Goal: Task Accomplishment & Management: Use online tool/utility

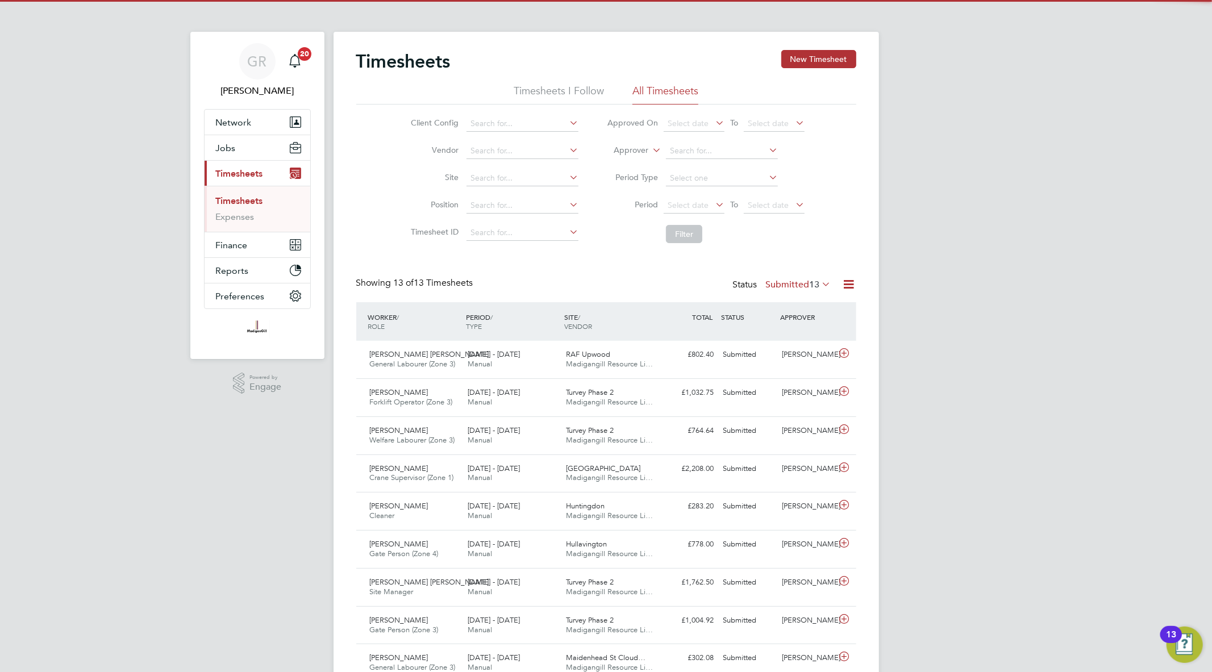
click at [845, 285] on icon at bounding box center [849, 284] width 14 height 14
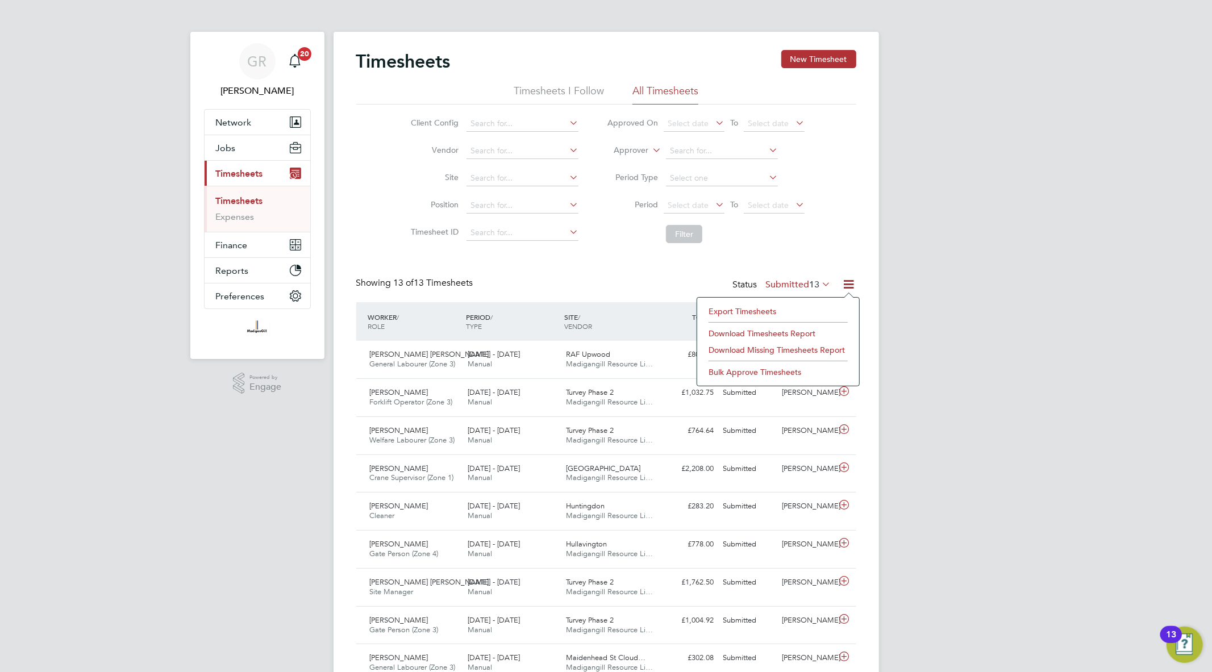
click at [766, 317] on li "Export Timesheets" at bounding box center [778, 312] width 151 height 16
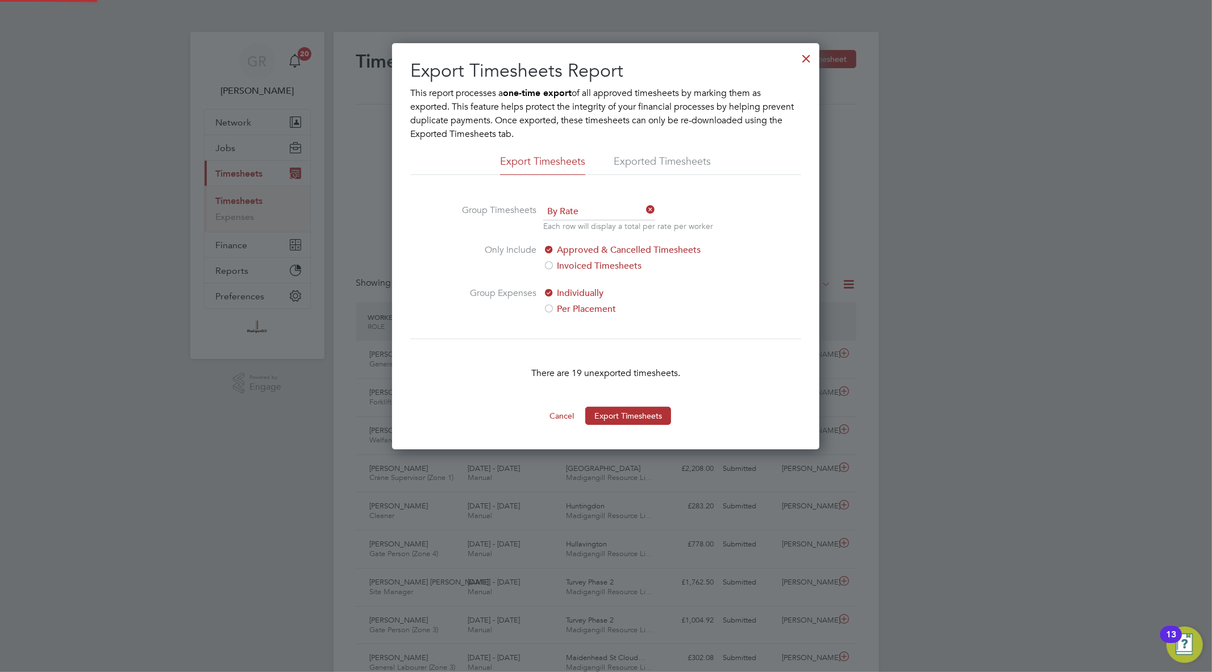
click at [638, 415] on button "Export Timesheets" at bounding box center [628, 416] width 86 height 18
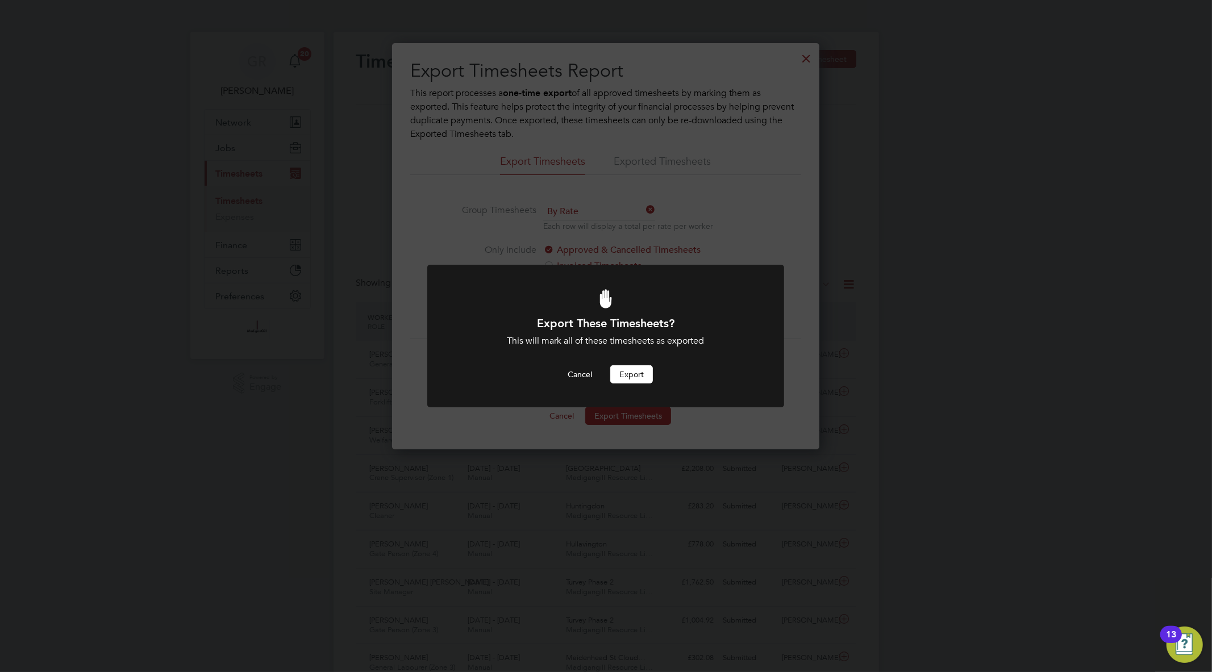
click at [637, 379] on button "Export" at bounding box center [631, 374] width 43 height 18
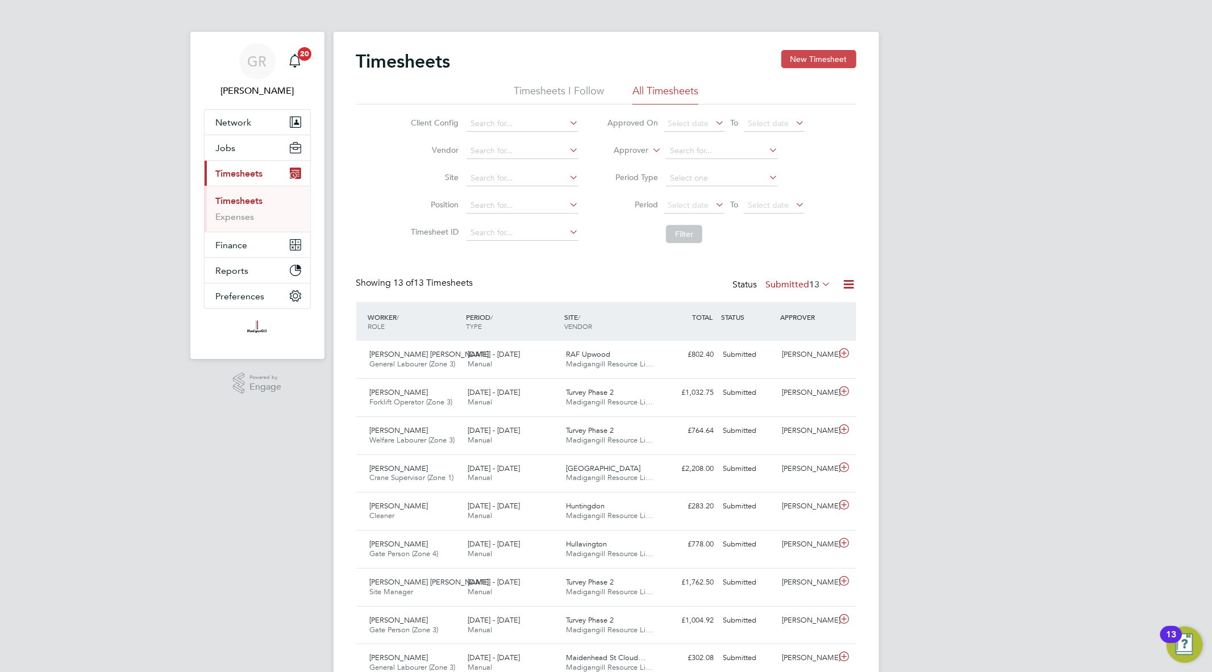
click at [836, 65] on button "New Timesheet" at bounding box center [818, 59] width 75 height 18
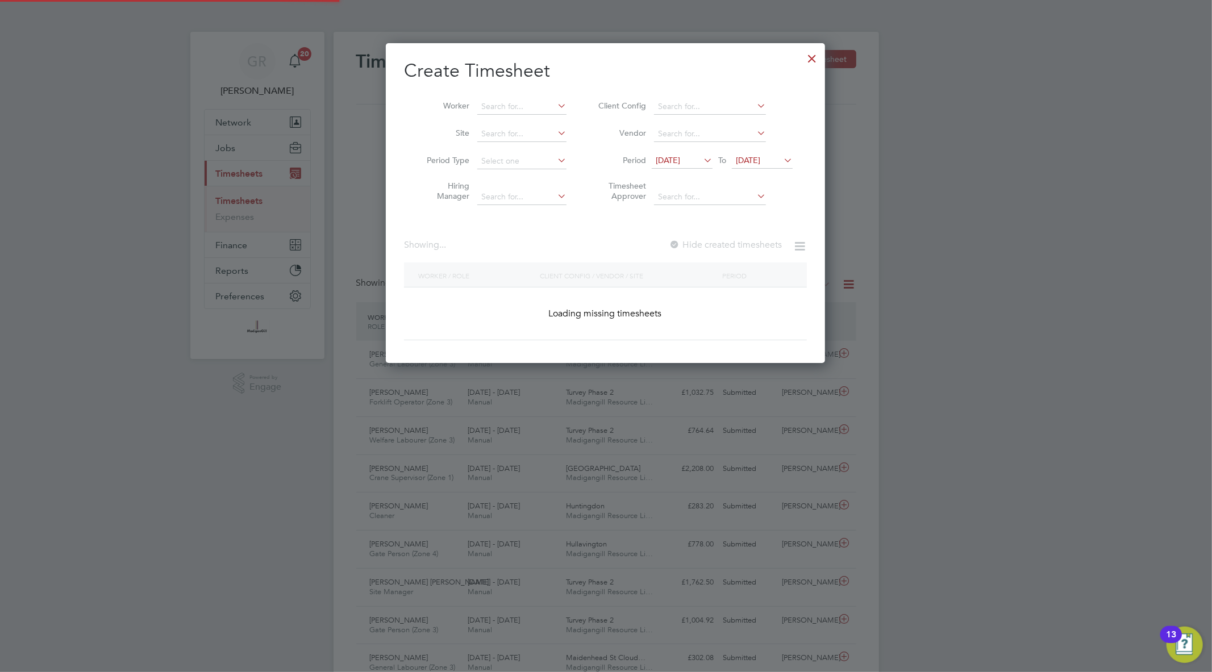
scroll to position [738, 440]
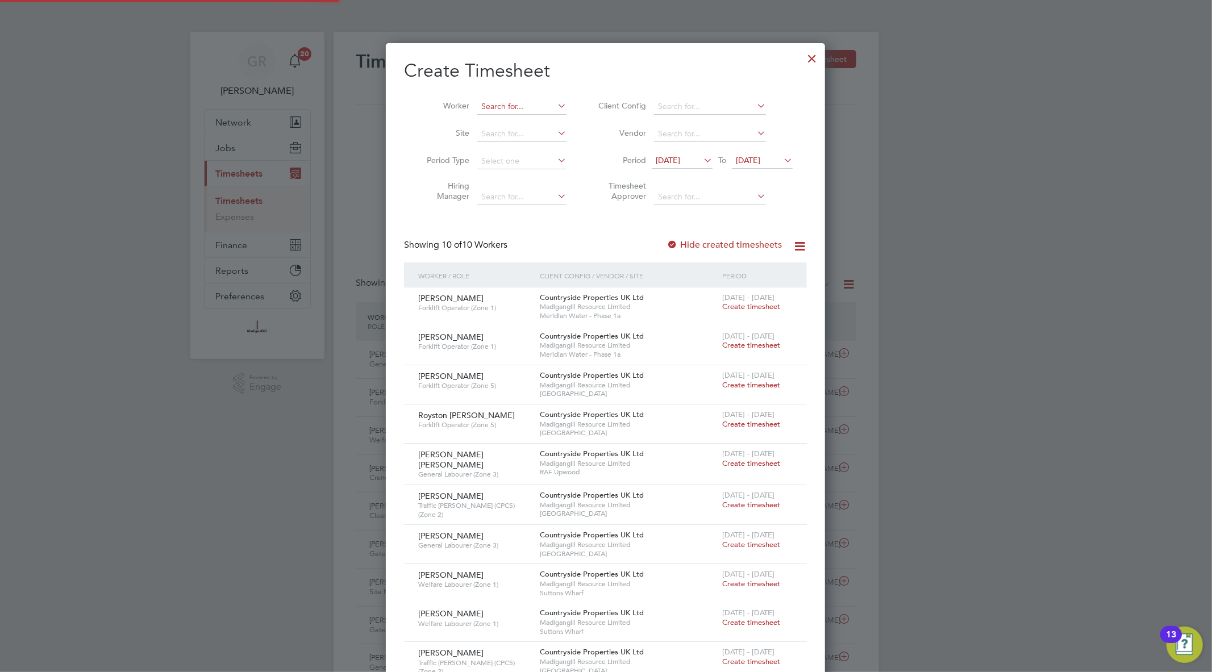
click at [508, 100] on input at bounding box center [521, 107] width 89 height 16
click at [531, 117] on li "[PERSON_NAME]" at bounding box center [523, 121] width 92 height 15
type input "[PERSON_NAME]"
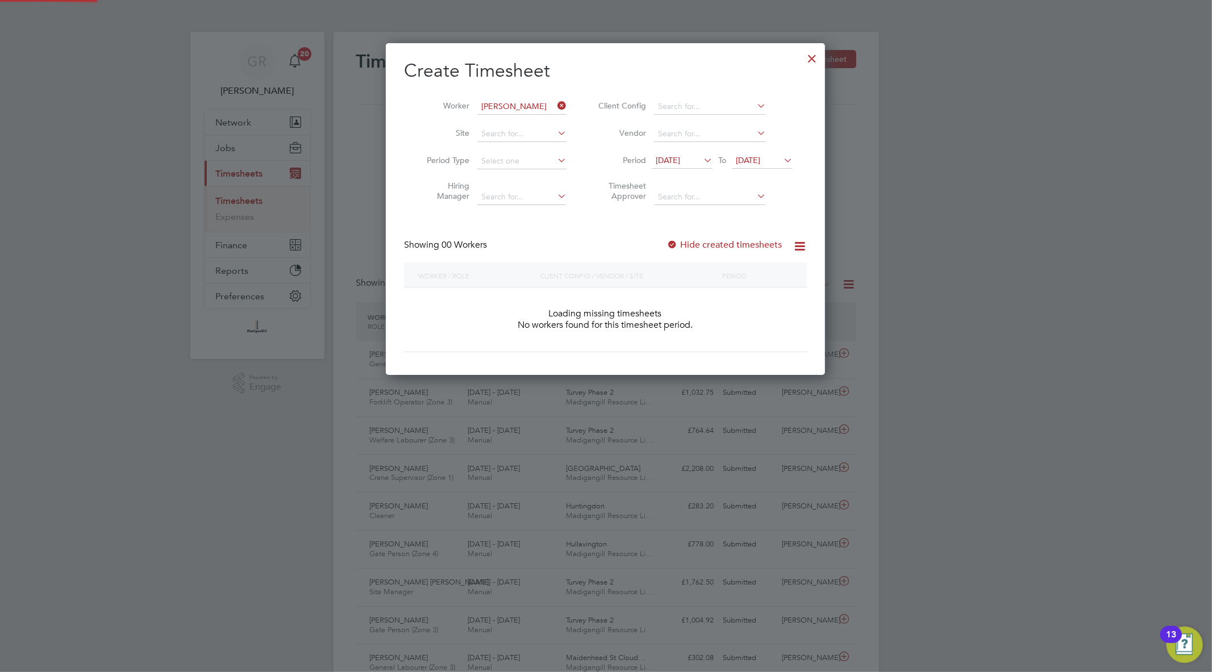
scroll to position [321, 440]
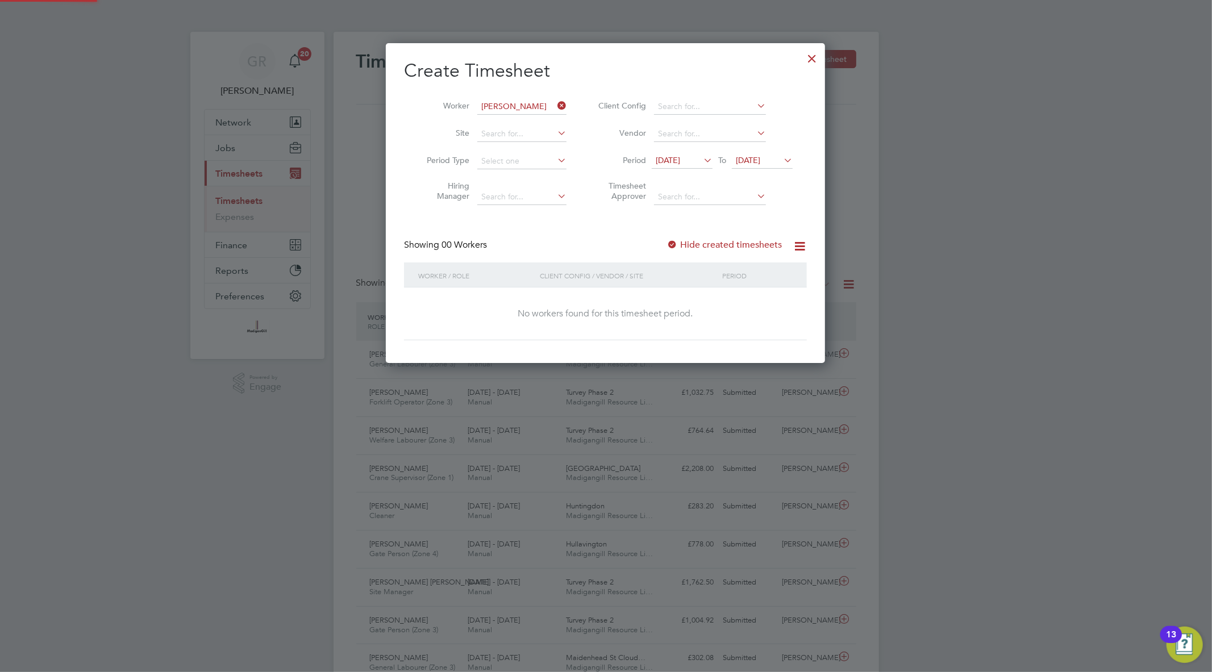
click at [691, 240] on label "Hide created timesheets" at bounding box center [724, 244] width 115 height 11
click at [781, 160] on icon at bounding box center [781, 160] width 0 height 16
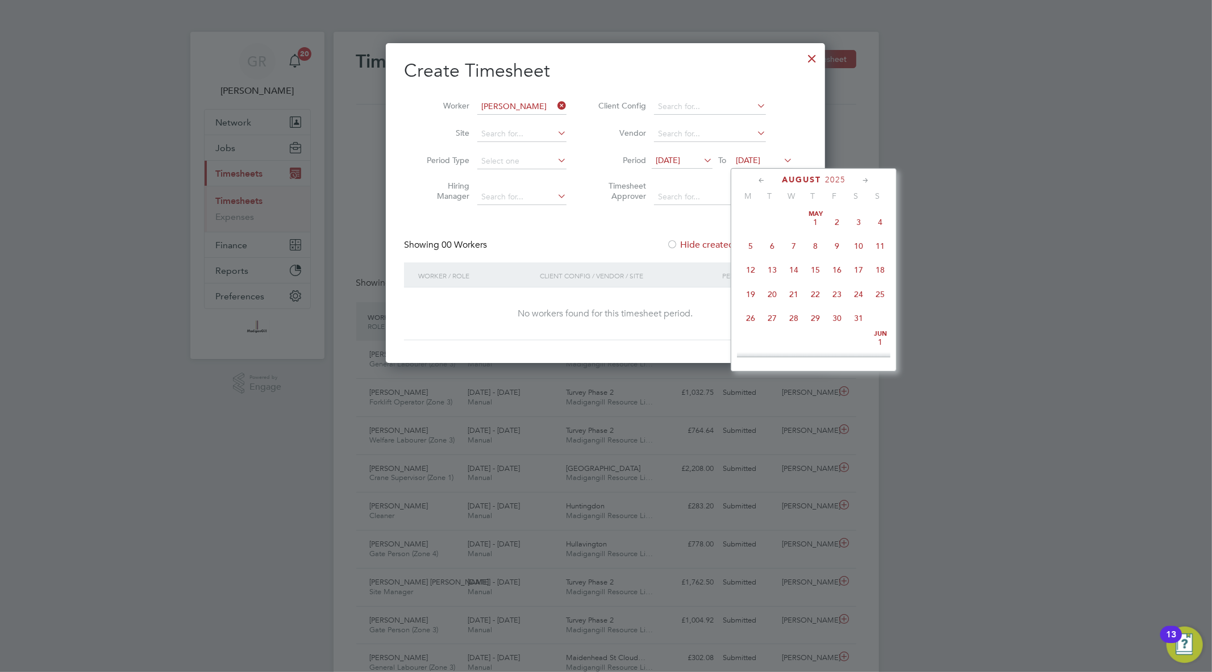
scroll to position [365, 0]
click at [882, 294] on span "17" at bounding box center [881, 288] width 22 height 22
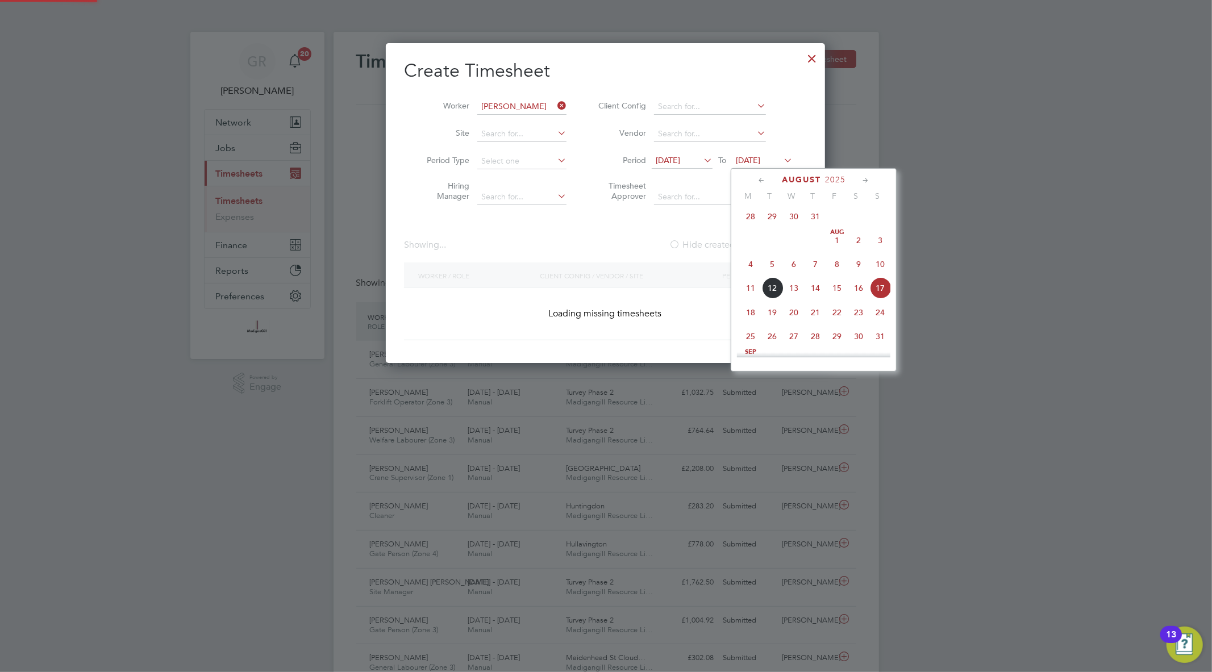
scroll to position [384, 440]
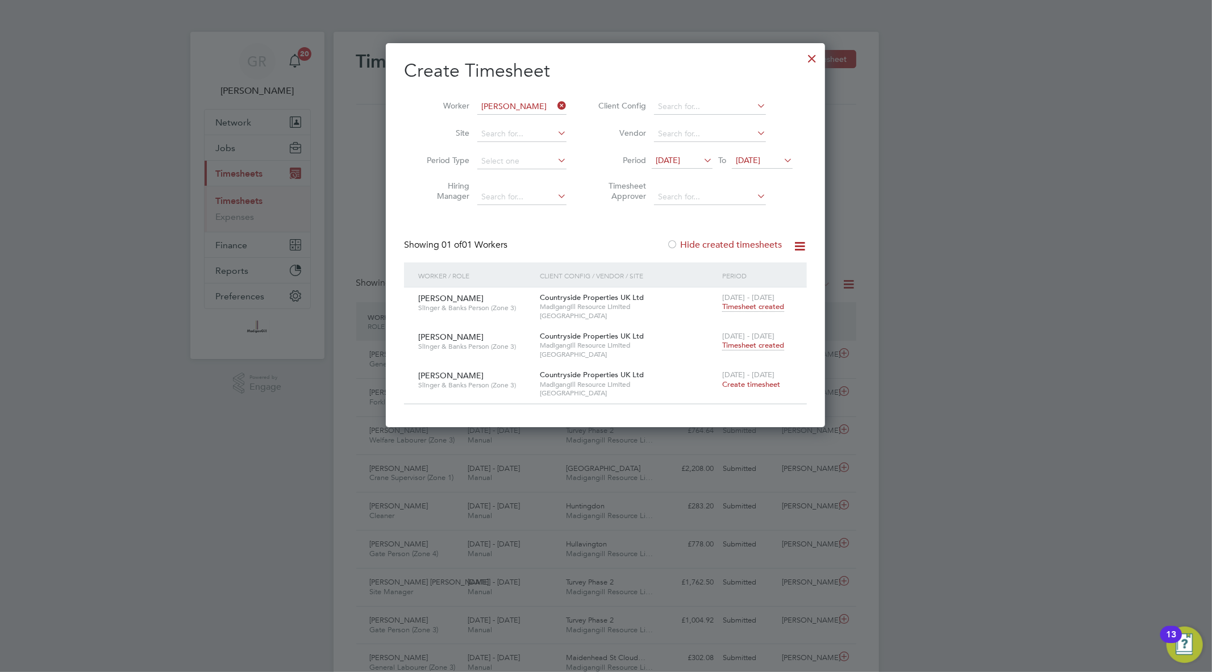
click at [756, 345] on span "Timesheet created" at bounding box center [753, 345] width 62 height 10
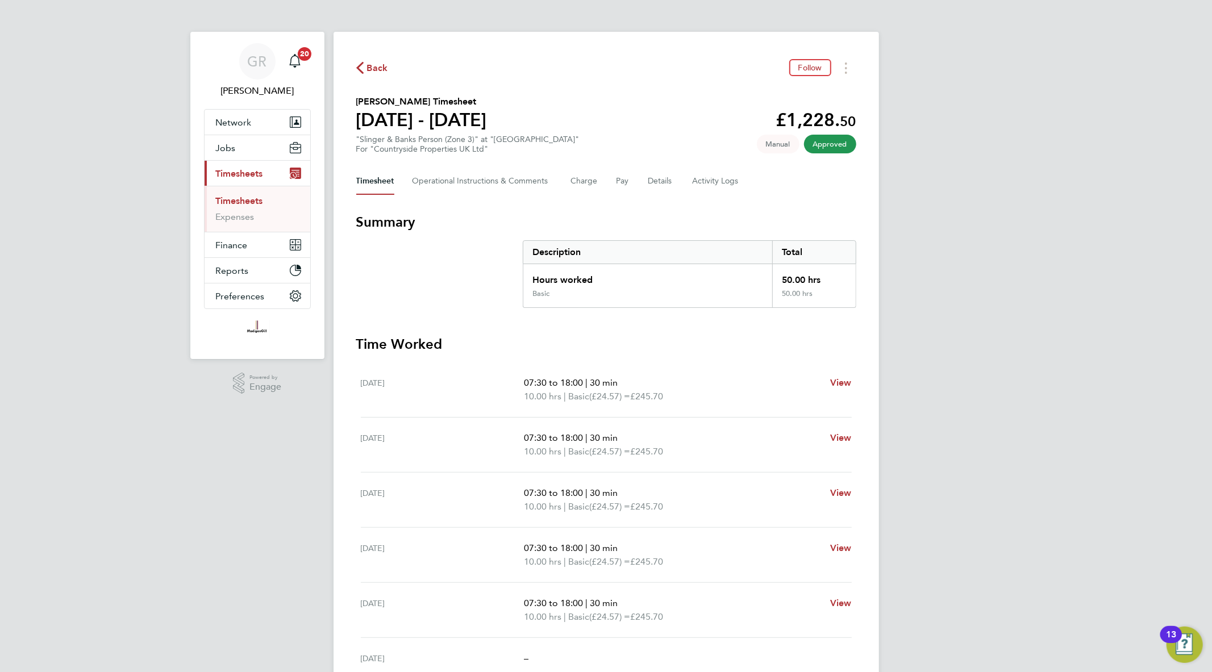
click at [243, 194] on ul "Timesheets Expenses" at bounding box center [258, 209] width 106 height 46
click at [244, 200] on link "Timesheets" at bounding box center [239, 201] width 47 height 11
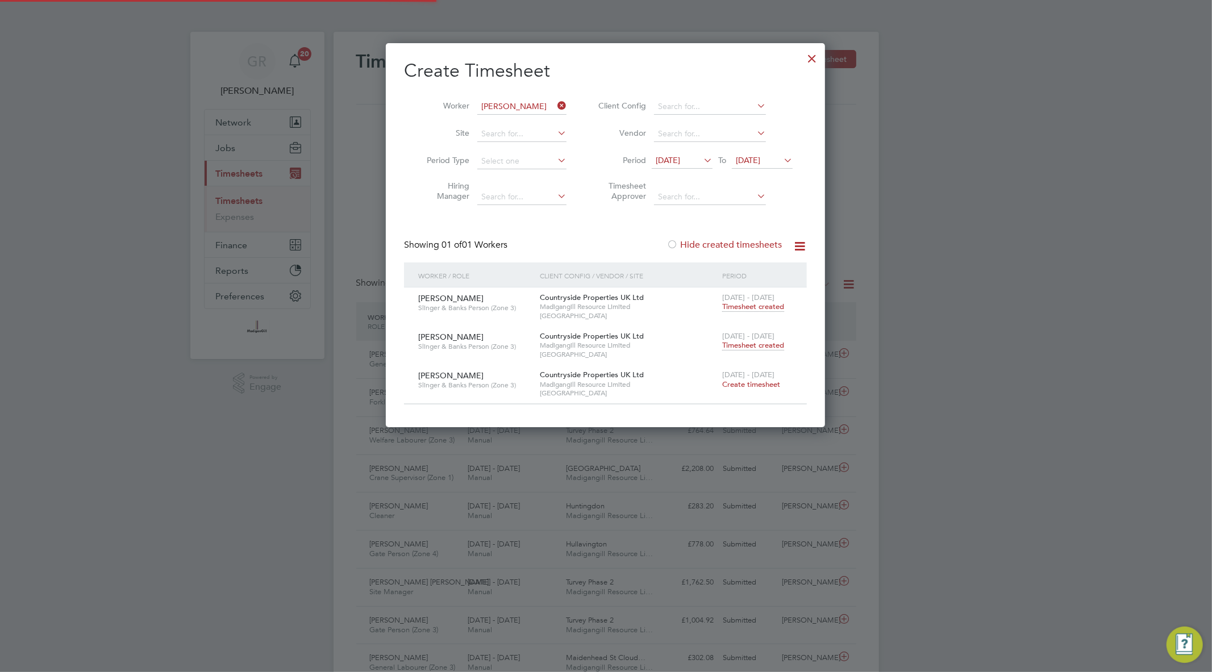
scroll to position [28, 99]
click at [809, 56] on div at bounding box center [812, 55] width 20 height 20
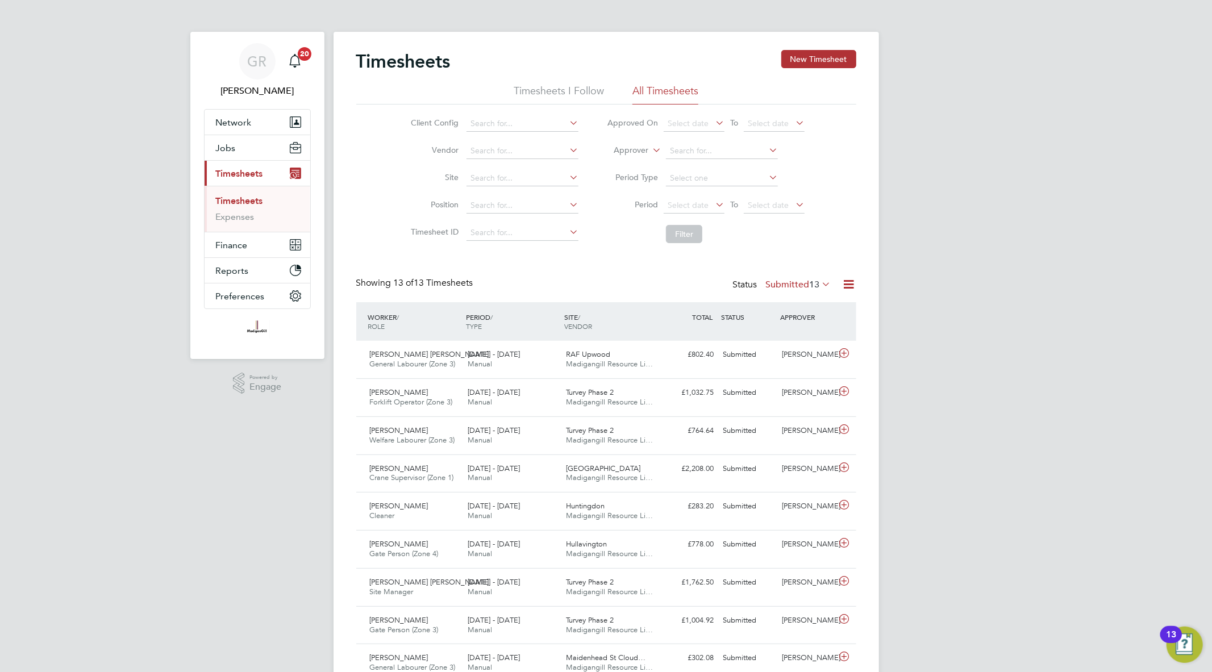
click at [845, 281] on icon at bounding box center [849, 284] width 14 height 14
click at [740, 309] on li "Export Timesheets" at bounding box center [778, 312] width 151 height 16
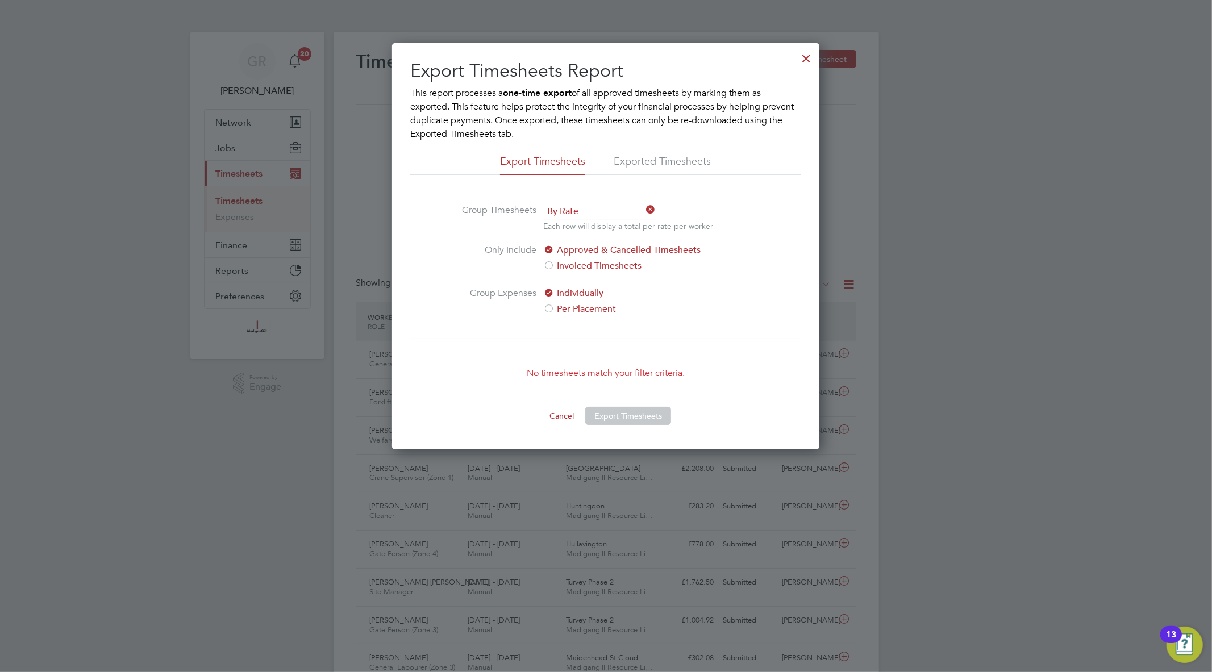
click at [809, 61] on div at bounding box center [806, 55] width 20 height 20
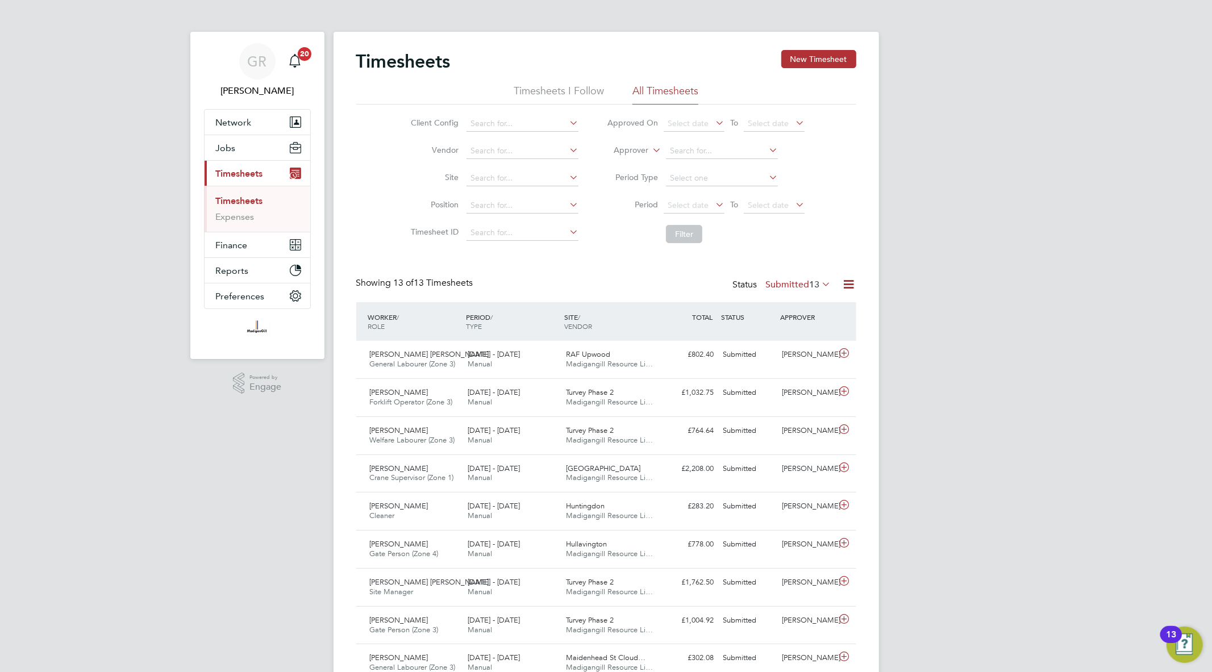
click at [846, 287] on icon at bounding box center [849, 284] width 14 height 14
click at [808, 306] on li "Export Timesheets" at bounding box center [778, 312] width 151 height 16
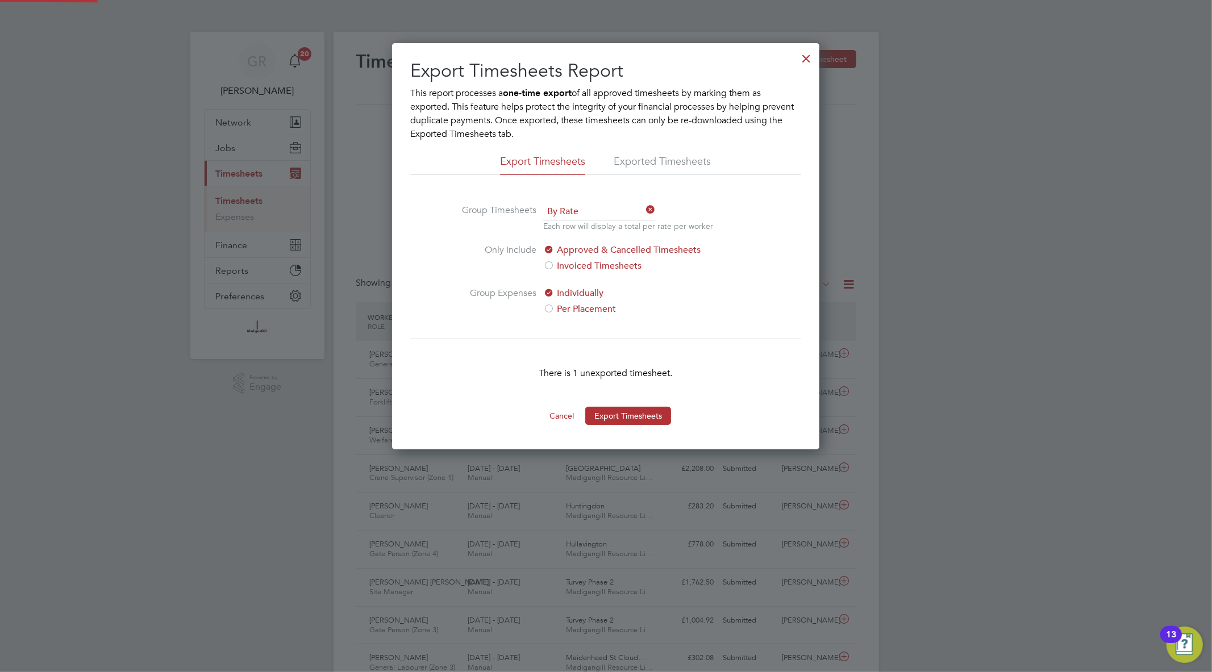
scroll to position [6, 6]
click at [810, 52] on div at bounding box center [806, 55] width 20 height 20
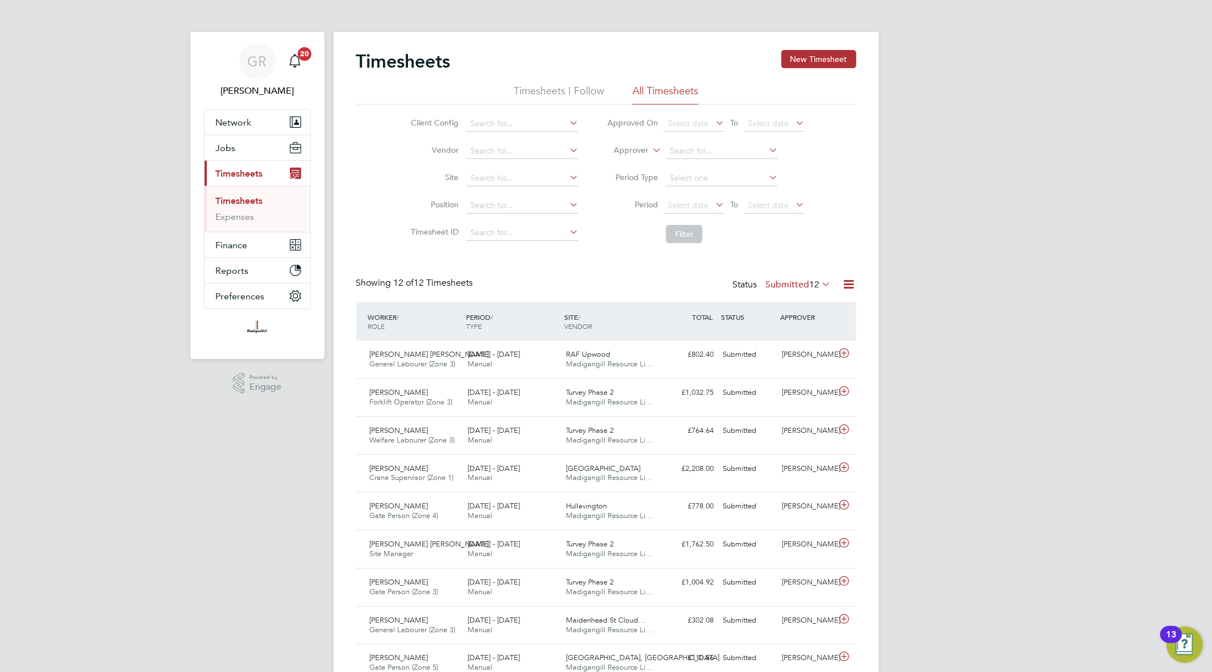
scroll to position [28, 99]
